Goal: Task Accomplishment & Management: Manage account settings

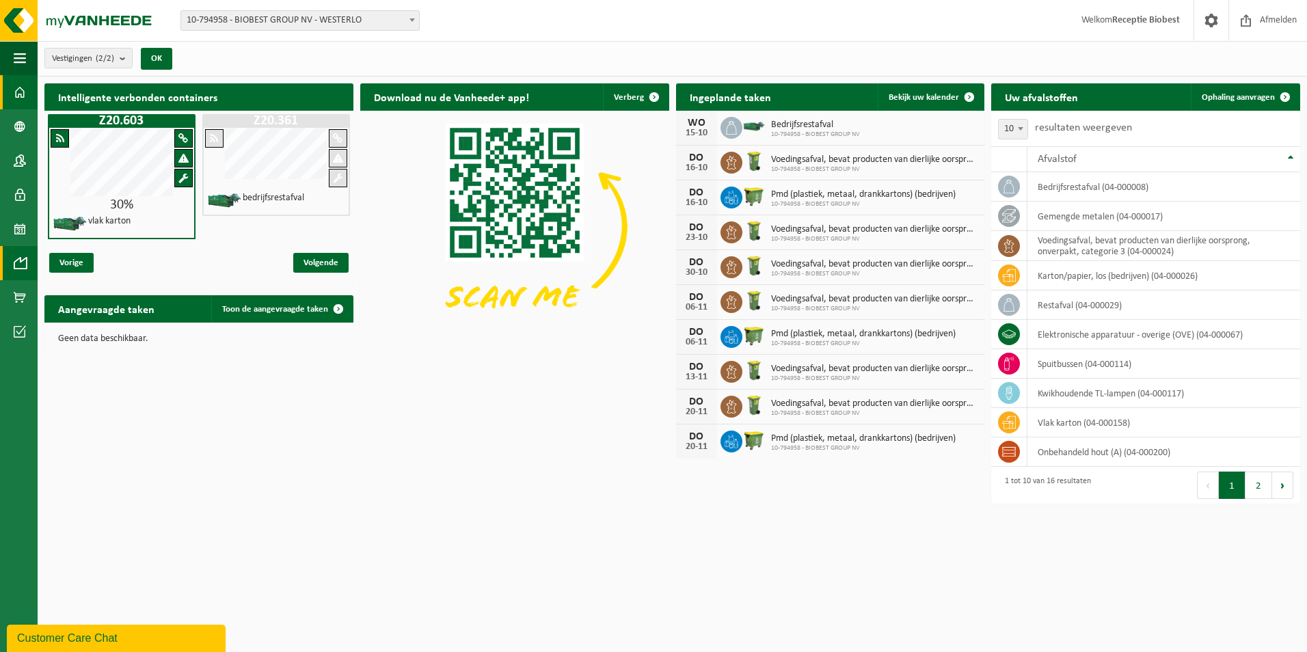
click at [25, 263] on span at bounding box center [20, 263] width 12 height 34
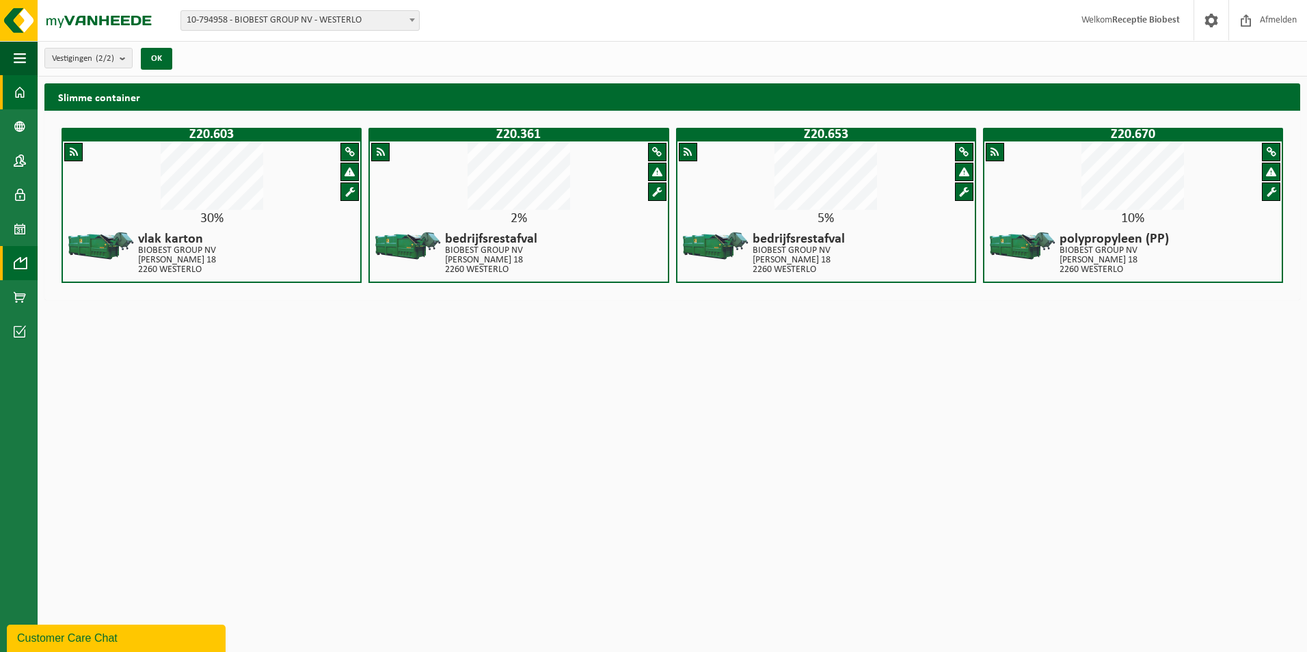
click at [17, 90] on span at bounding box center [20, 92] width 12 height 34
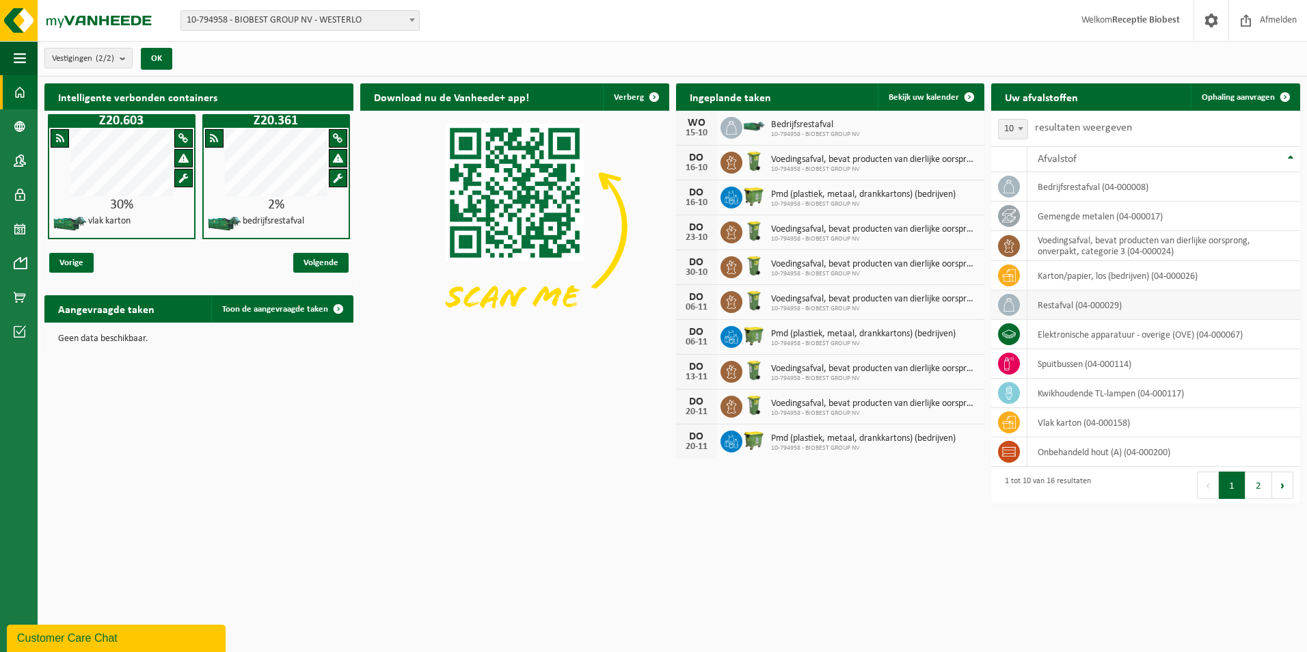
click at [1066, 303] on td "restafval (04-000029)" at bounding box center [1163, 305] width 273 height 29
click at [1227, 94] on span "Ophaling aanvragen" at bounding box center [1238, 97] width 73 height 9
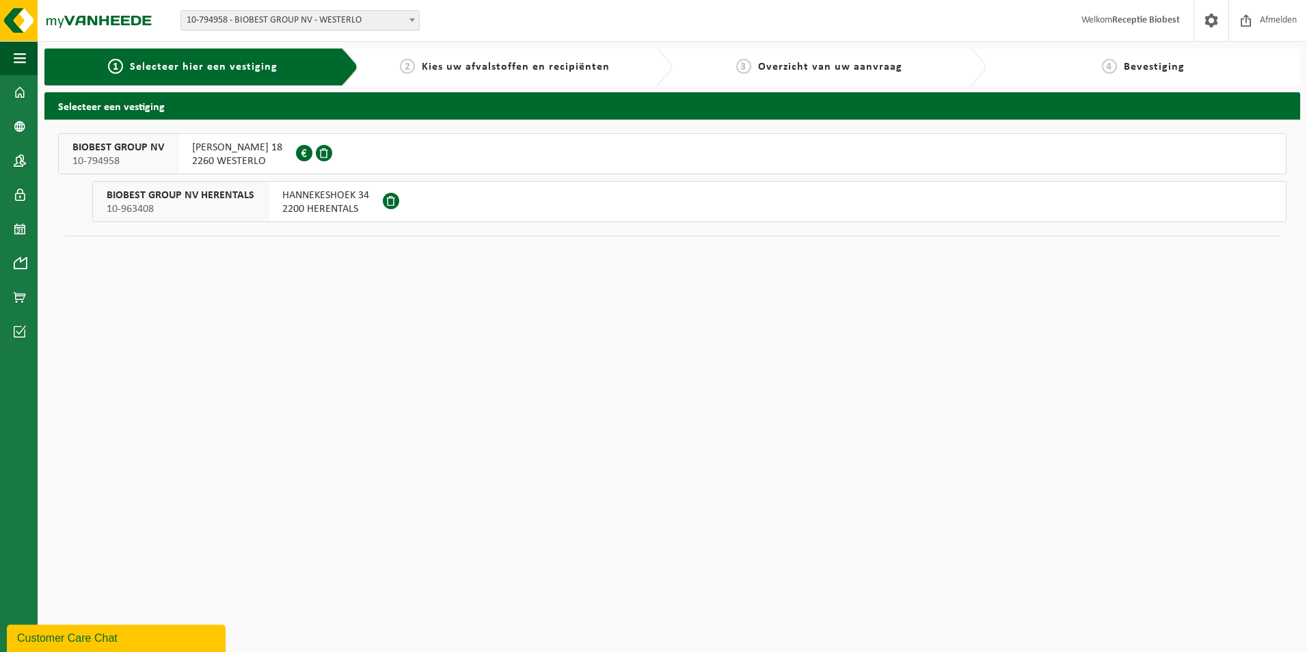
click at [296, 152] on span at bounding box center [304, 153] width 16 height 16
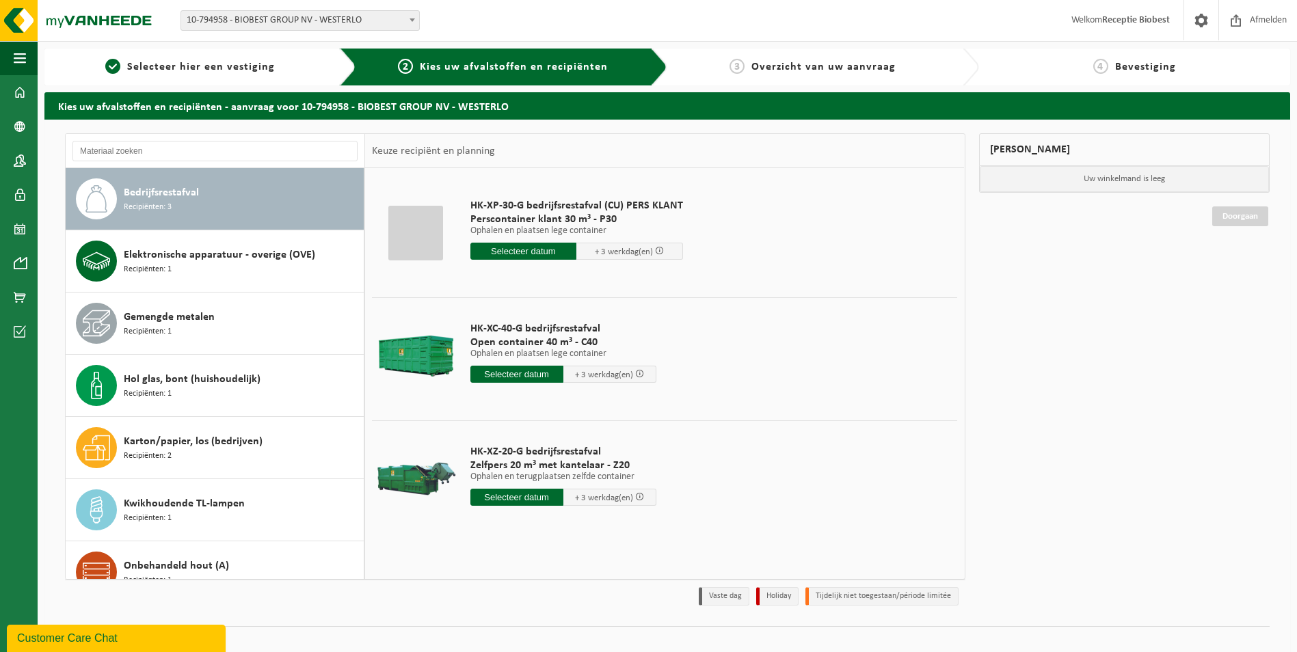
click at [254, 191] on div "Bedrijfsrestafval Recipiënten: 3" at bounding box center [242, 198] width 237 height 41
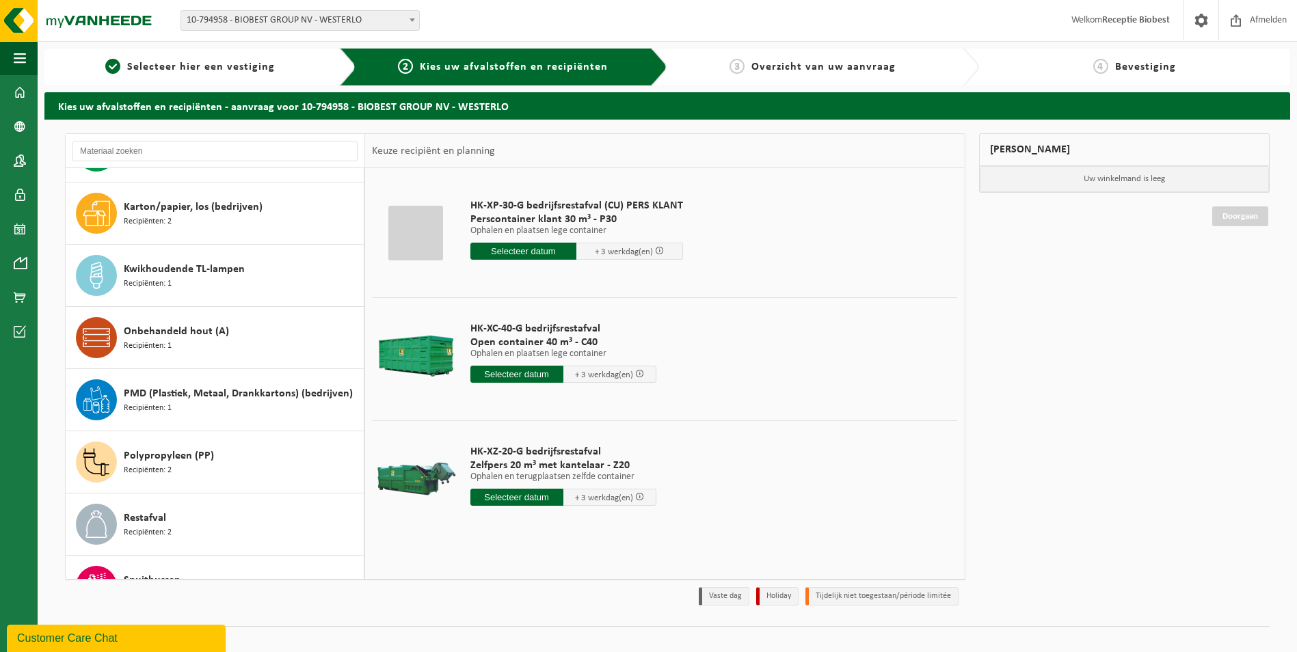
scroll to position [273, 0]
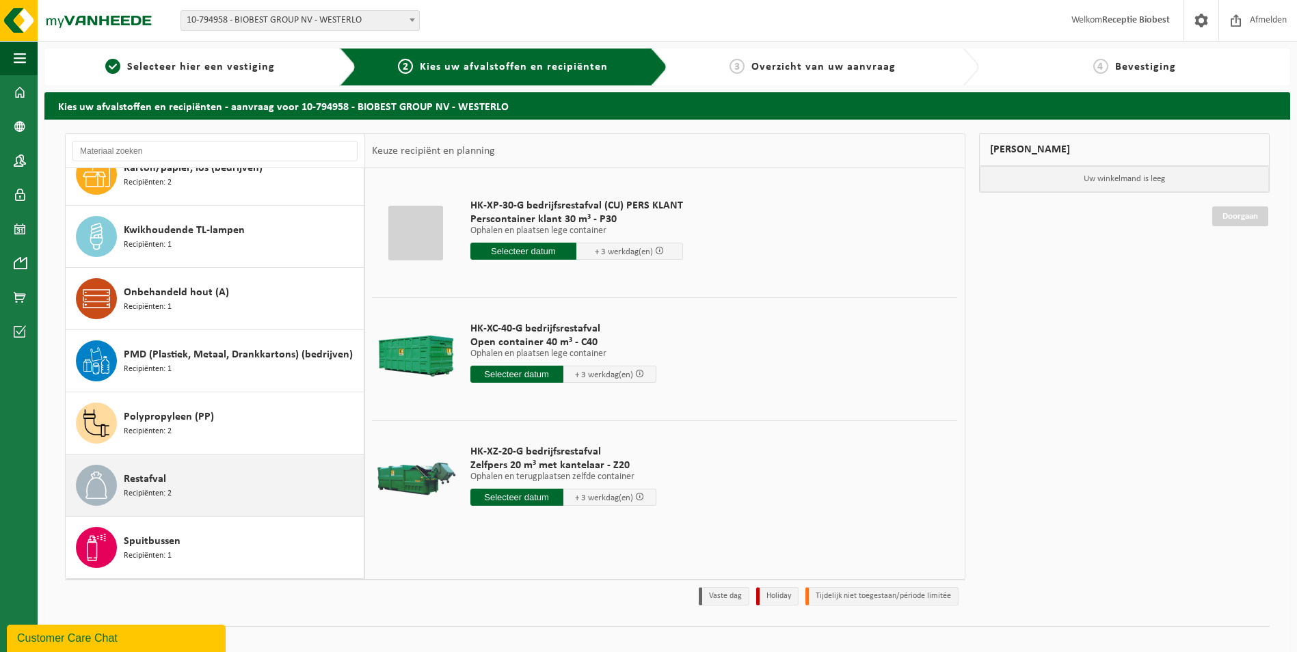
click at [217, 472] on div "Restafval Recipiënten: 2" at bounding box center [242, 485] width 237 height 41
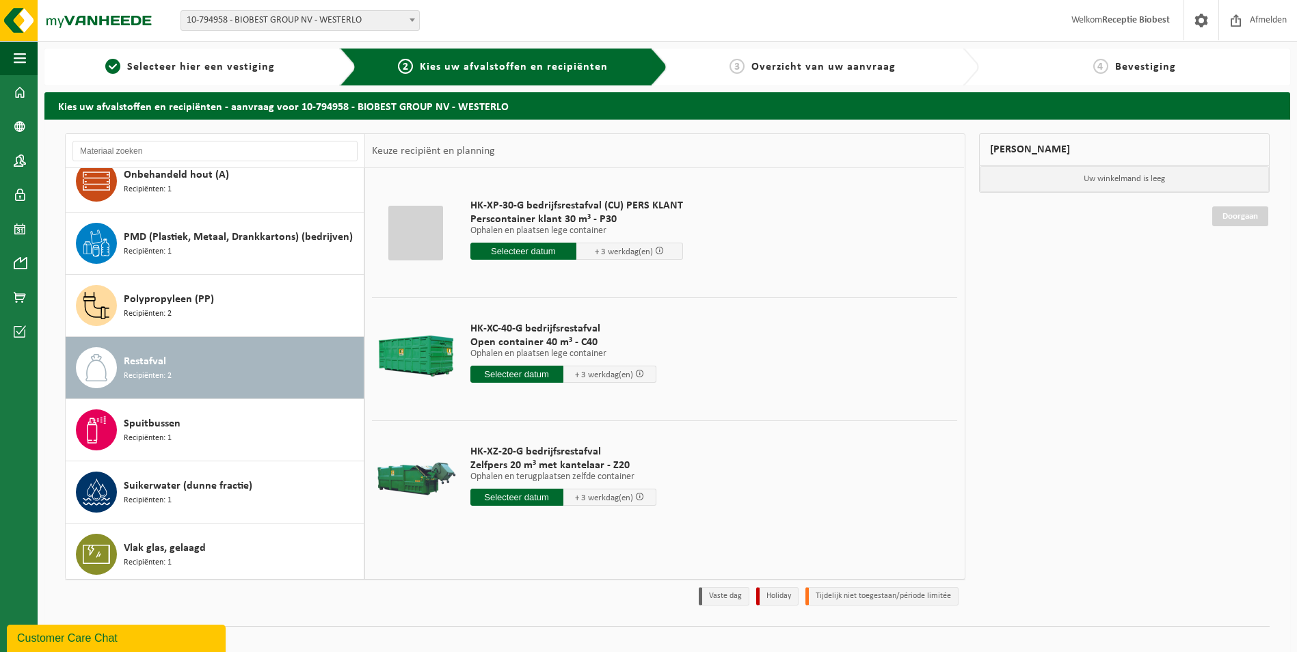
scroll to position [522, 0]
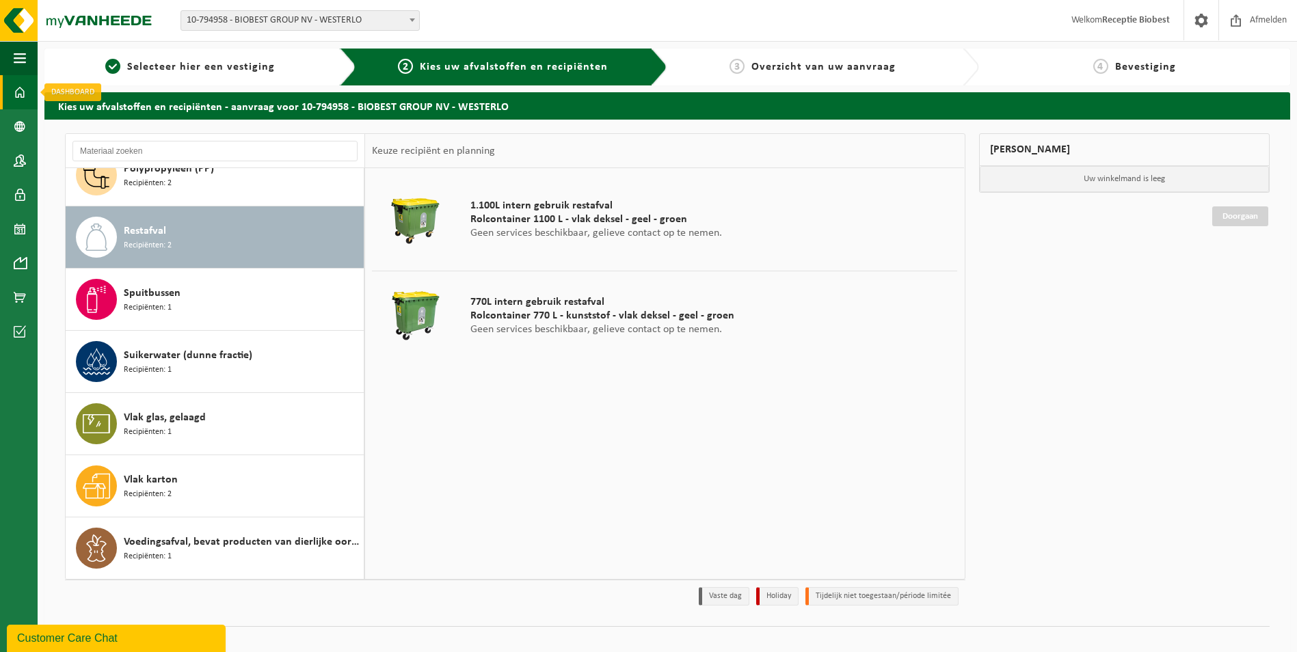
click at [21, 90] on span at bounding box center [20, 92] width 12 height 34
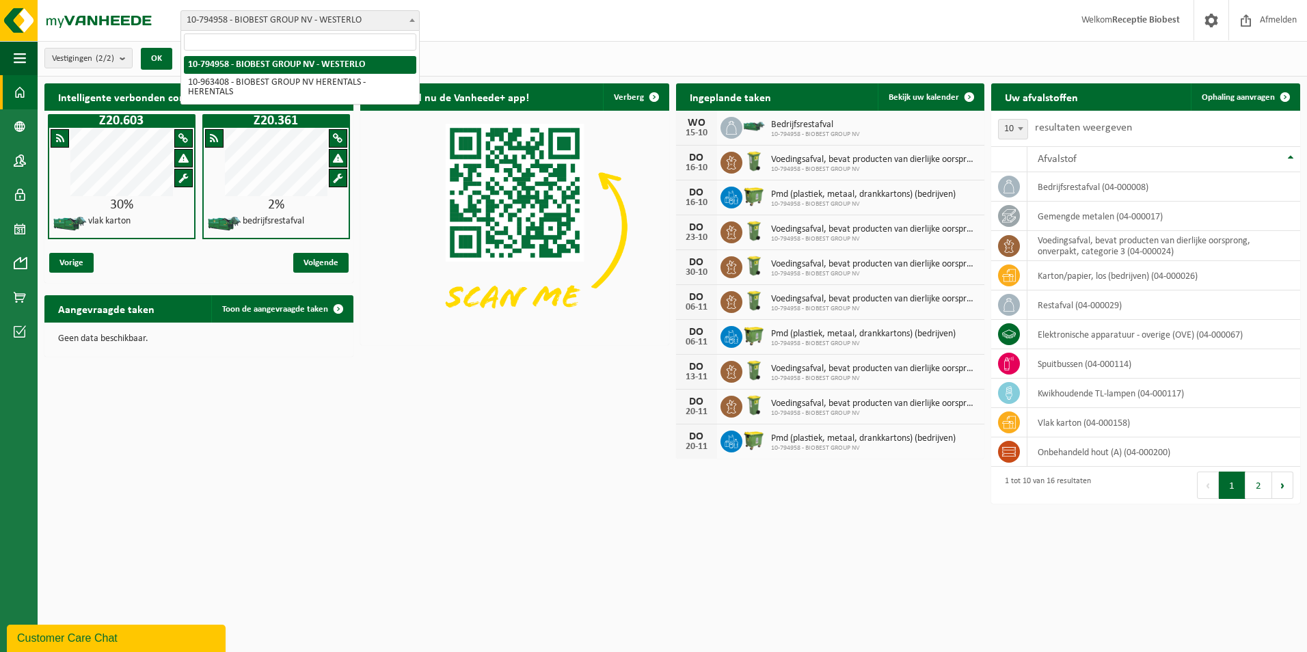
click at [412, 14] on span at bounding box center [412, 20] width 14 height 18
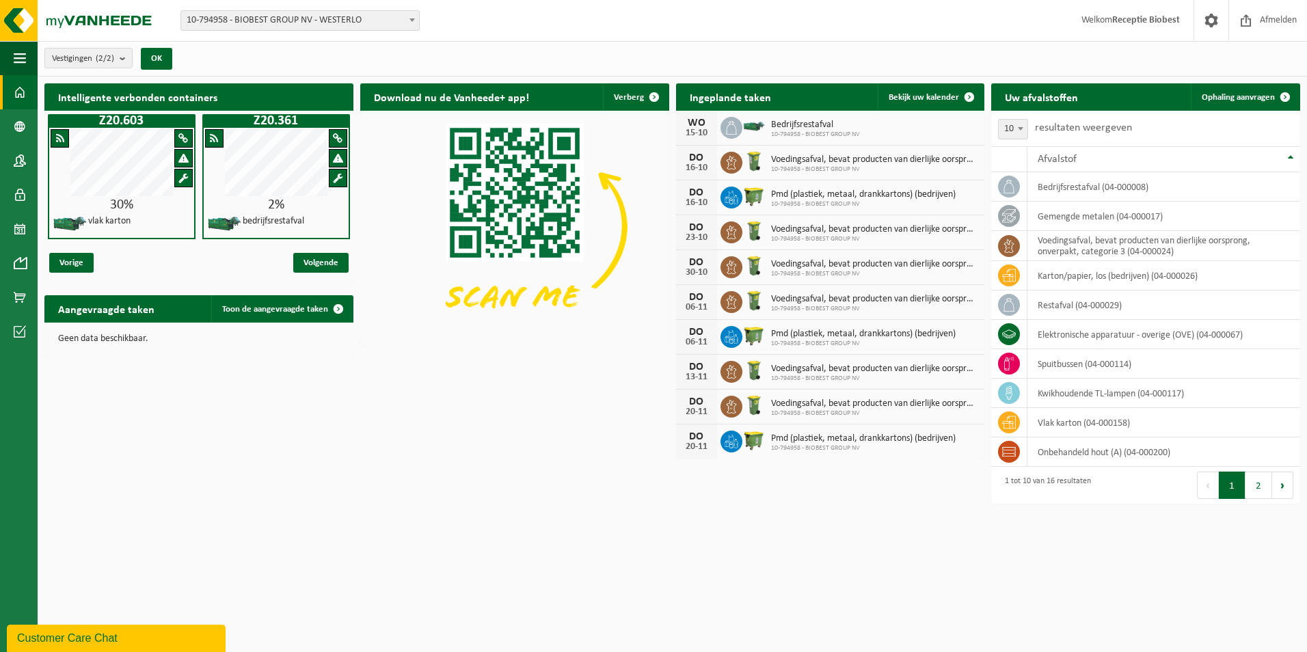
click at [919, 126] on div "WO 15-10 Bedrijfsrestafval 10-794958 - BIOBEST GROUP NV" at bounding box center [830, 128] width 309 height 35
click at [834, 125] on span "Bedrijfsrestafval" at bounding box center [815, 125] width 89 height 11
click at [834, 124] on span "Bedrijfsrestafval" at bounding box center [815, 125] width 89 height 11
click at [900, 94] on span "Bekijk uw kalender" at bounding box center [924, 97] width 70 height 9
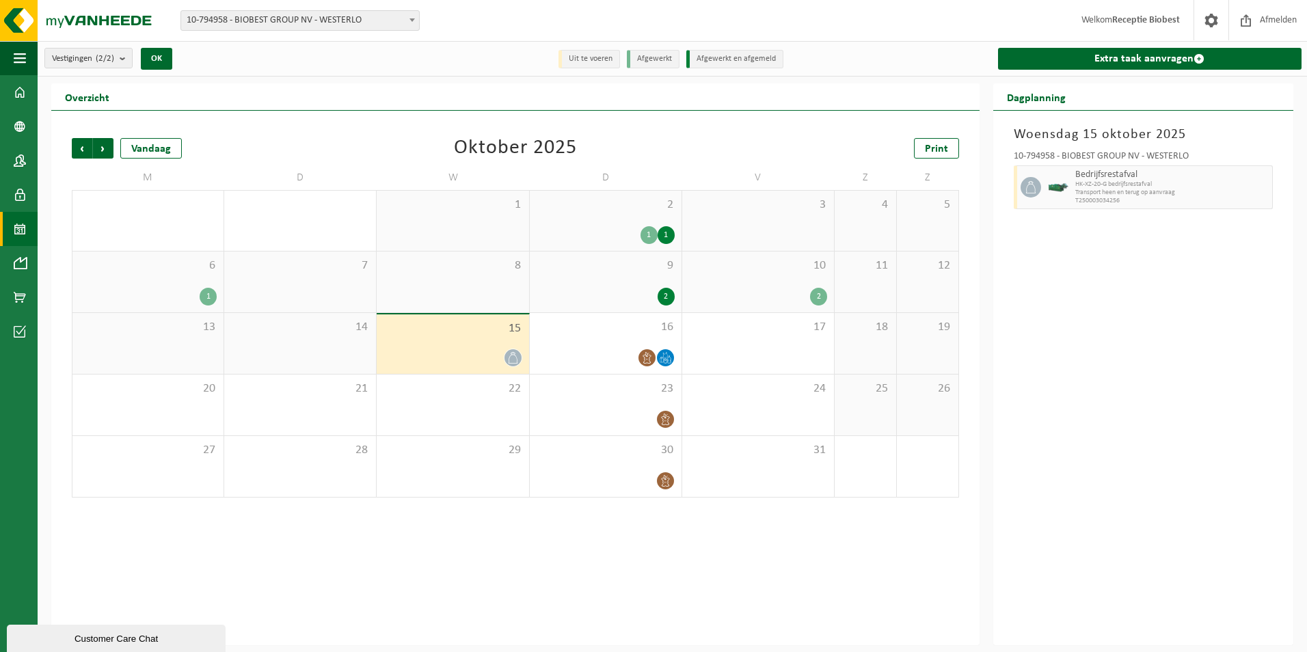
click at [451, 340] on div "15" at bounding box center [453, 343] width 152 height 59
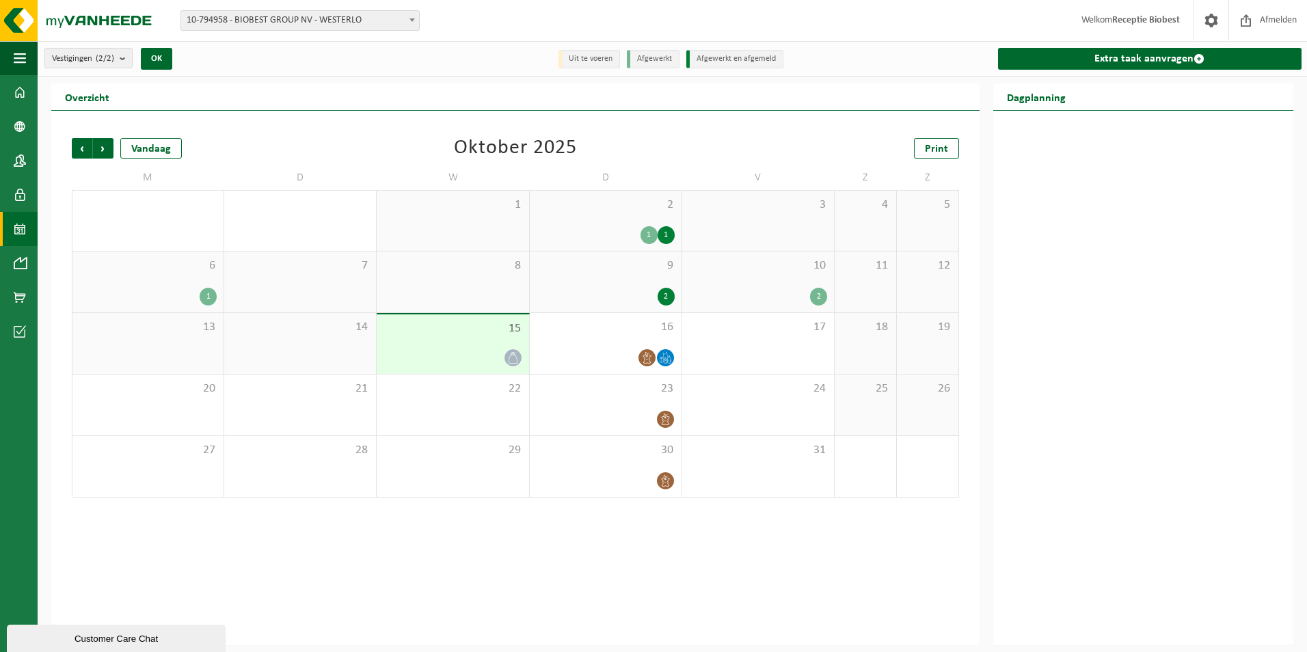
click at [451, 335] on span "15" at bounding box center [453, 328] width 138 height 15
